Goal: Task Accomplishment & Management: Complete application form

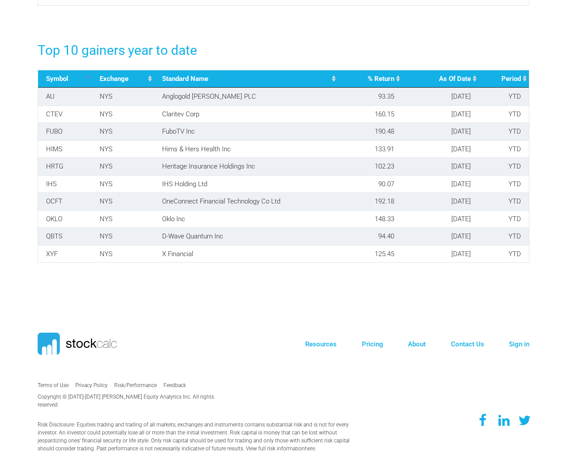
scroll to position [354, 505]
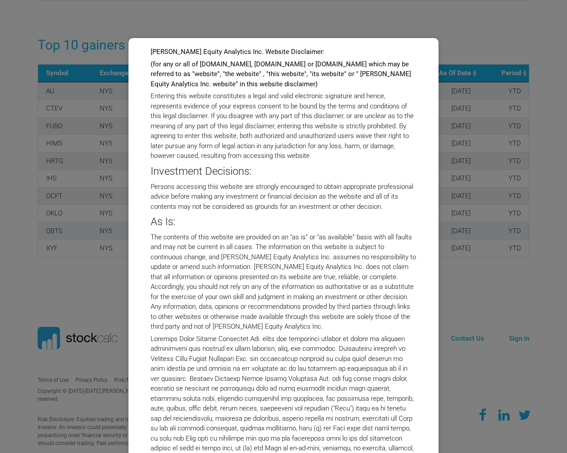
select select "1761309"
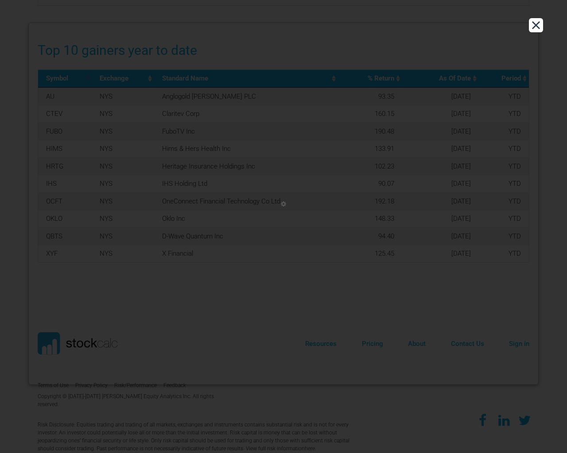
scroll to position [1467, 0]
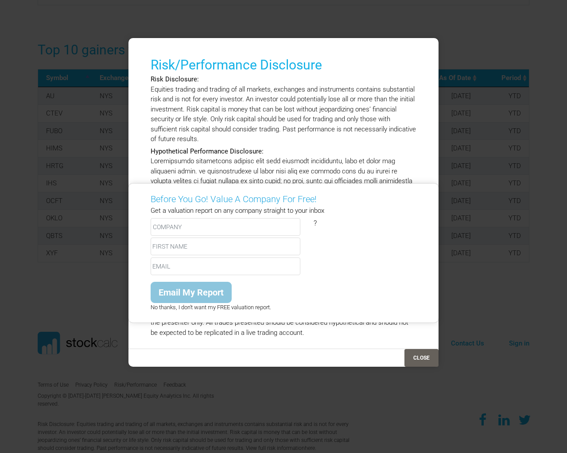
type input "e"
type input "[EMAIL_ADDRESS]"
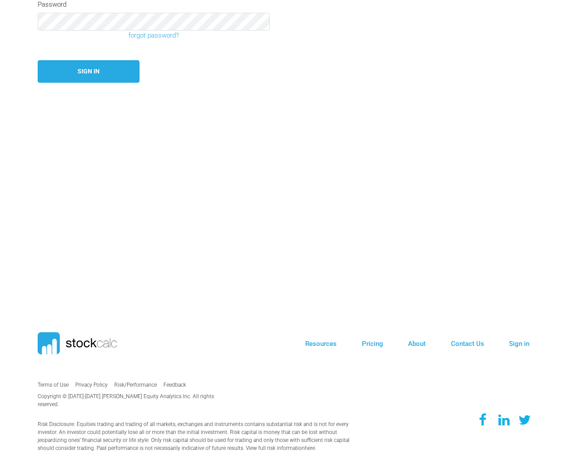
scroll to position [160, 0]
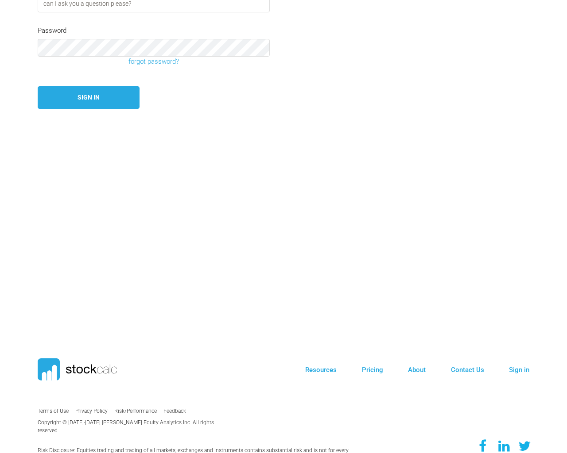
type input "can I ask you a question please?"
click at [38, 86] on button "Sign In" at bounding box center [89, 97] width 102 height 23
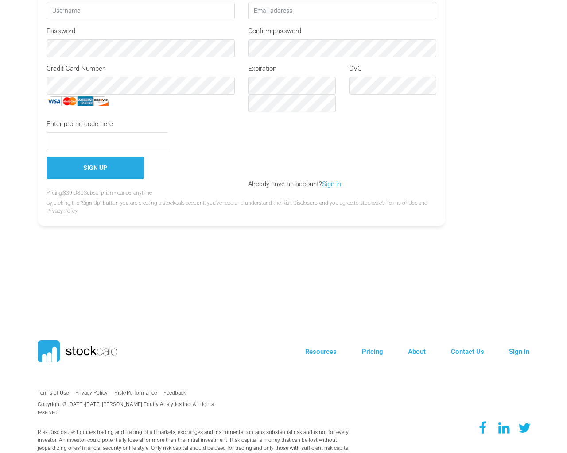
scroll to position [159, 0]
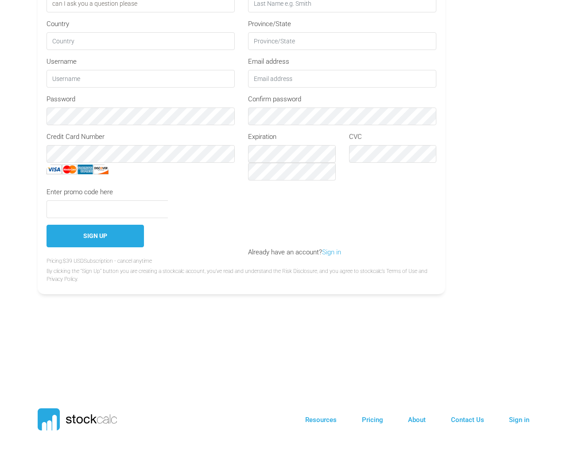
type input "can I ask you a question please?"
type input "e"
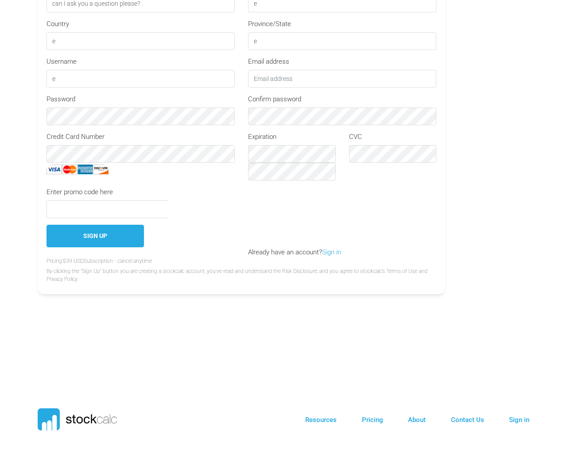
type input "[EMAIL_ADDRESS]"
type input "e"
type input "can I ask you a question please?"
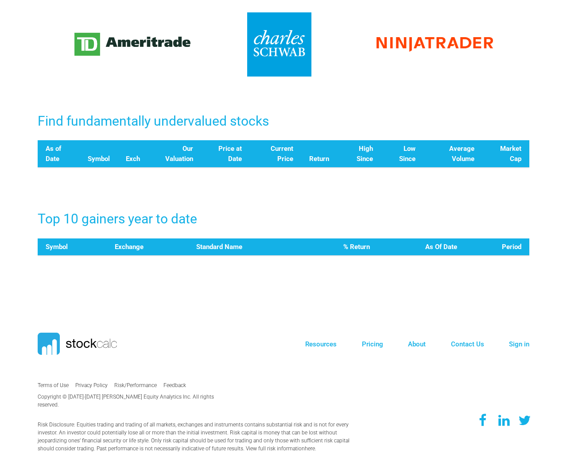
scroll to position [354, 505]
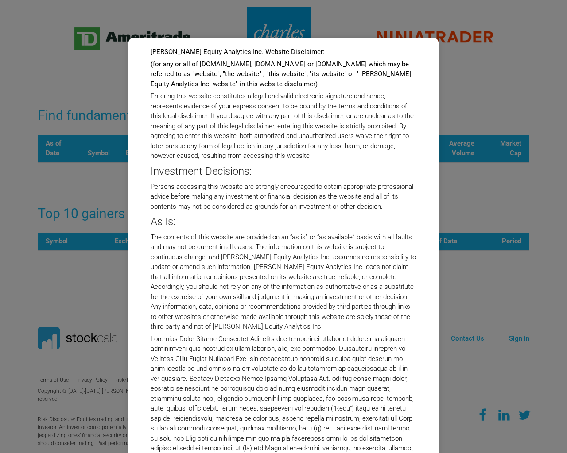
select select "1761309"
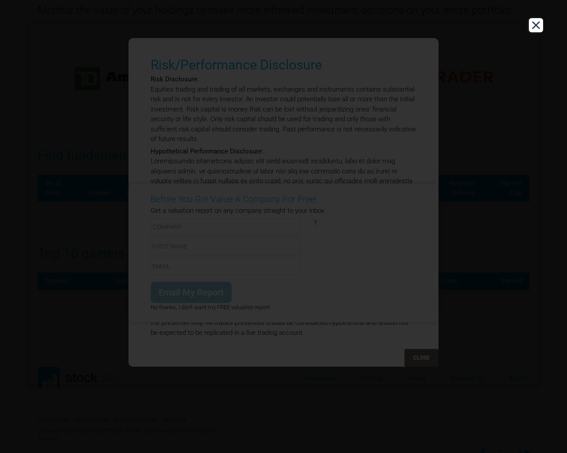
type input "e"
type input "[EMAIL_ADDRESS]"
